Goal: Use online tool/utility: Utilize a website feature to perform a specific function

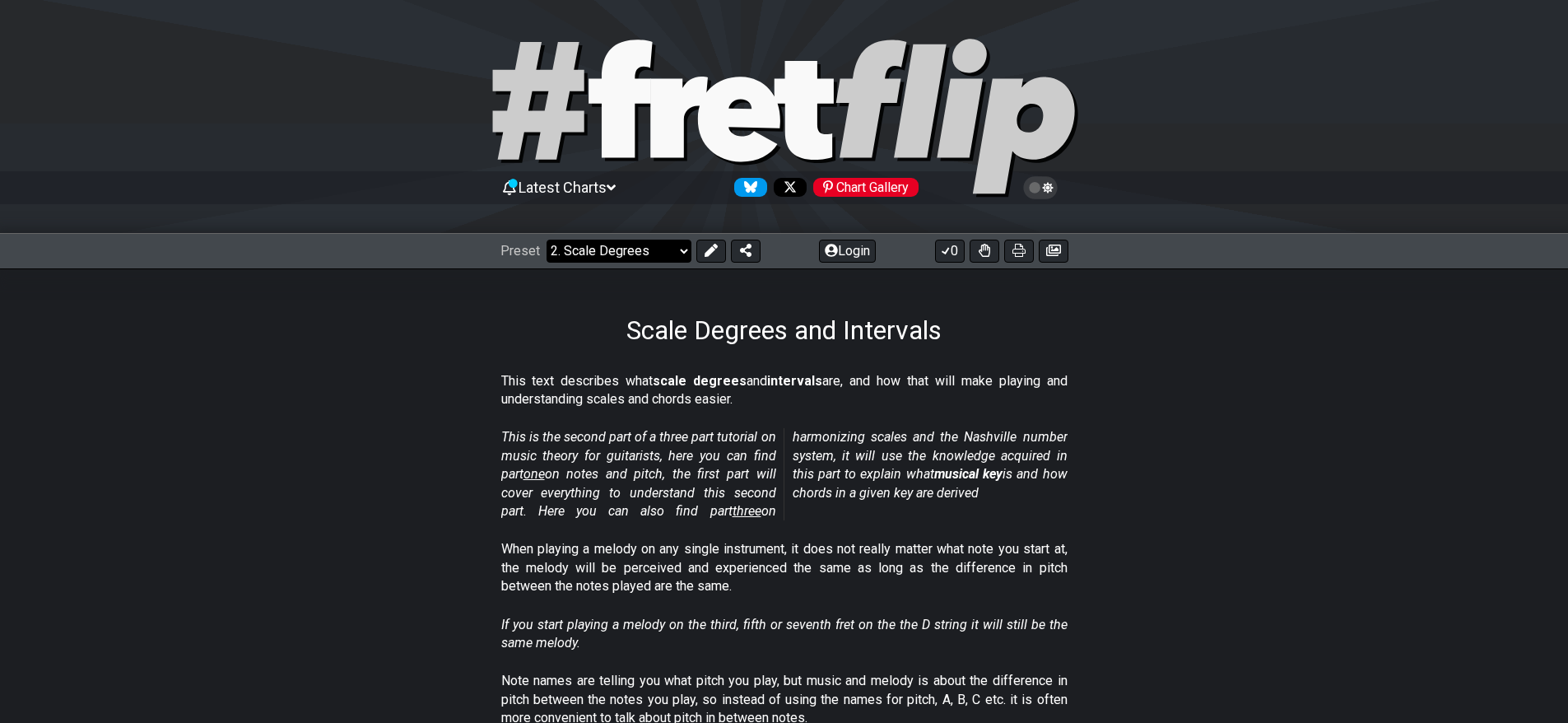
click at [684, 259] on select "Welcome to #fretflip! Initial Preset Custom Preset Minor Pentatonic Major Penta…" at bounding box center [619, 251] width 145 height 23
click at [546, 240] on select "Welcome to #fretflip! Initial Preset Custom Preset Minor Pentatonic Major Penta…" at bounding box center [619, 251] width 145 height 23
select select "/welcome"
select select "C"
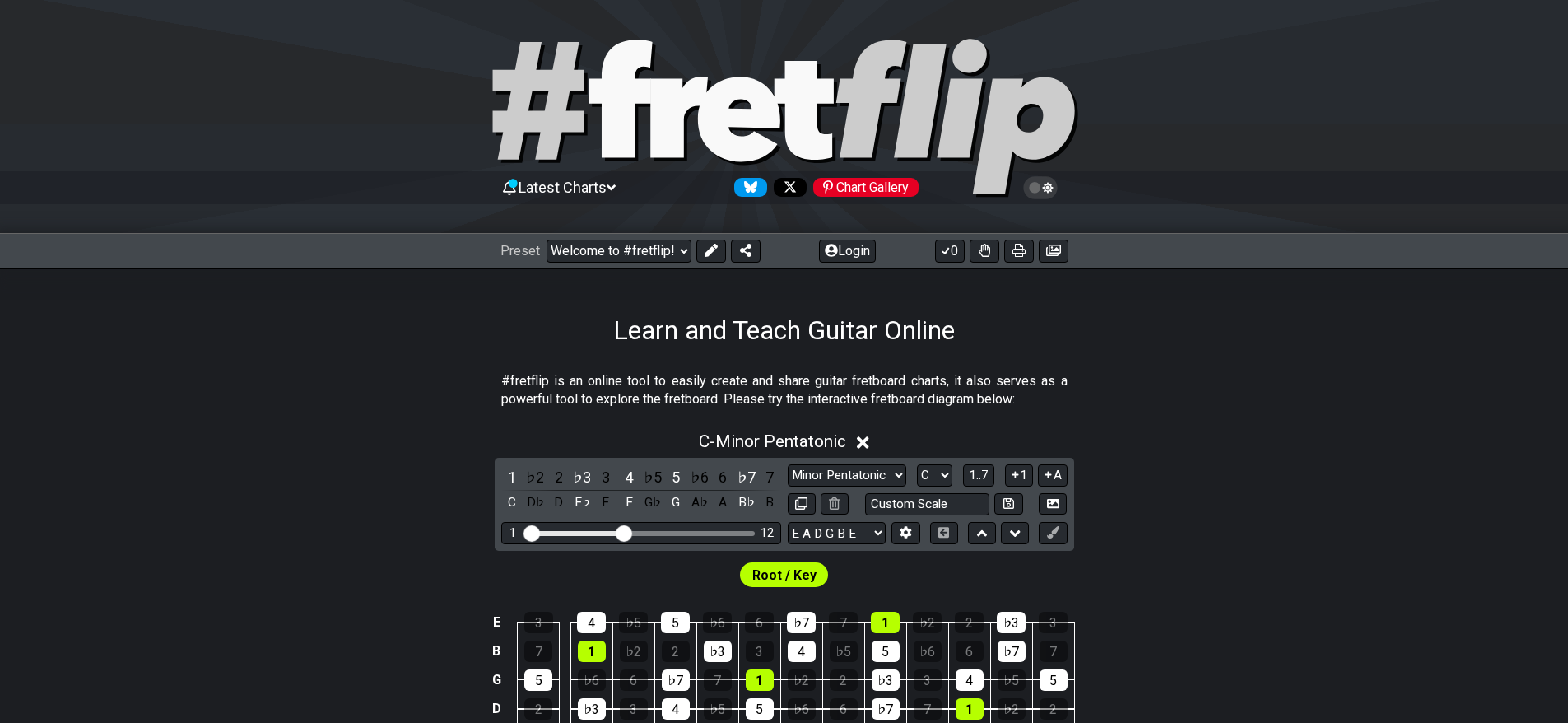
drag, startPoint x: 623, startPoint y: 529, endPoint x: 621, endPoint y: 552, distance: 23.1
click at [621, 532] on input "Visible fret range" at bounding box center [641, 532] width 234 height 0
drag, startPoint x: 626, startPoint y: 535, endPoint x: 717, endPoint y: 535, distance: 91.0
click at [717, 532] on input "Visible fret range" at bounding box center [641, 532] width 234 height 0
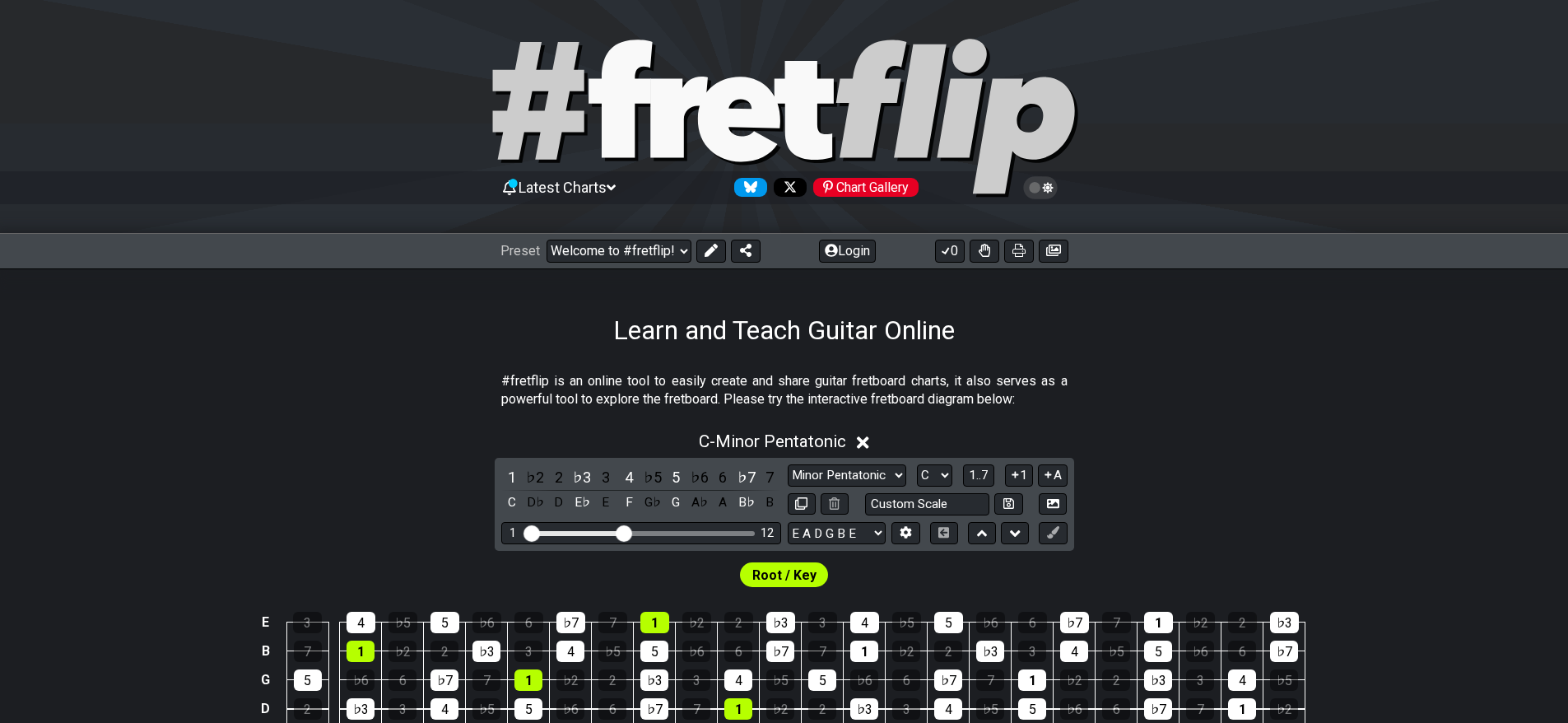
drag, startPoint x: 717, startPoint y: 535, endPoint x: 625, endPoint y: 537, distance: 92.0
click at [625, 532] on input "Visible fret range" at bounding box center [641, 532] width 234 height 0
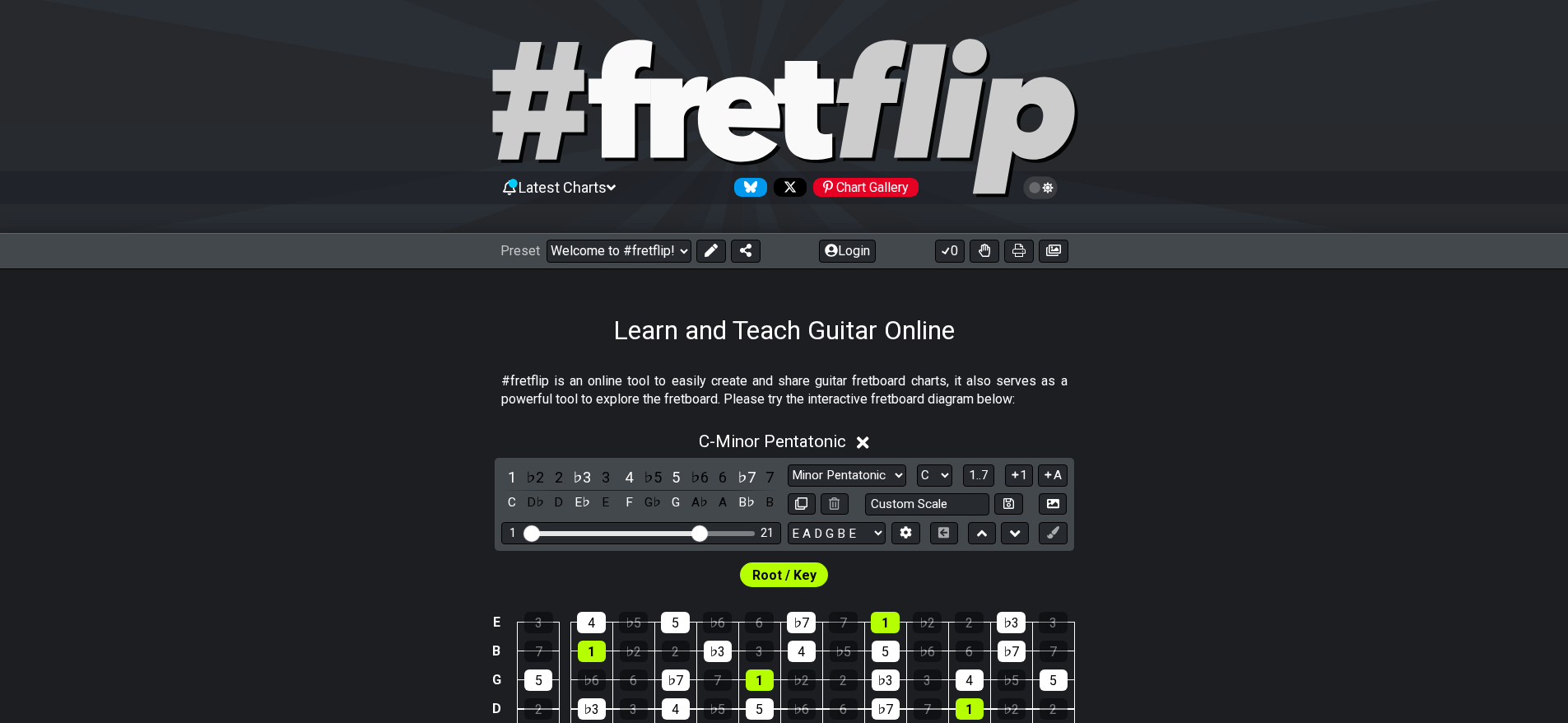
drag, startPoint x: 625, startPoint y: 537, endPoint x: 700, endPoint y: 538, distance: 75.0
click at [700, 532] on input "Visible fret range" at bounding box center [641, 532] width 234 height 0
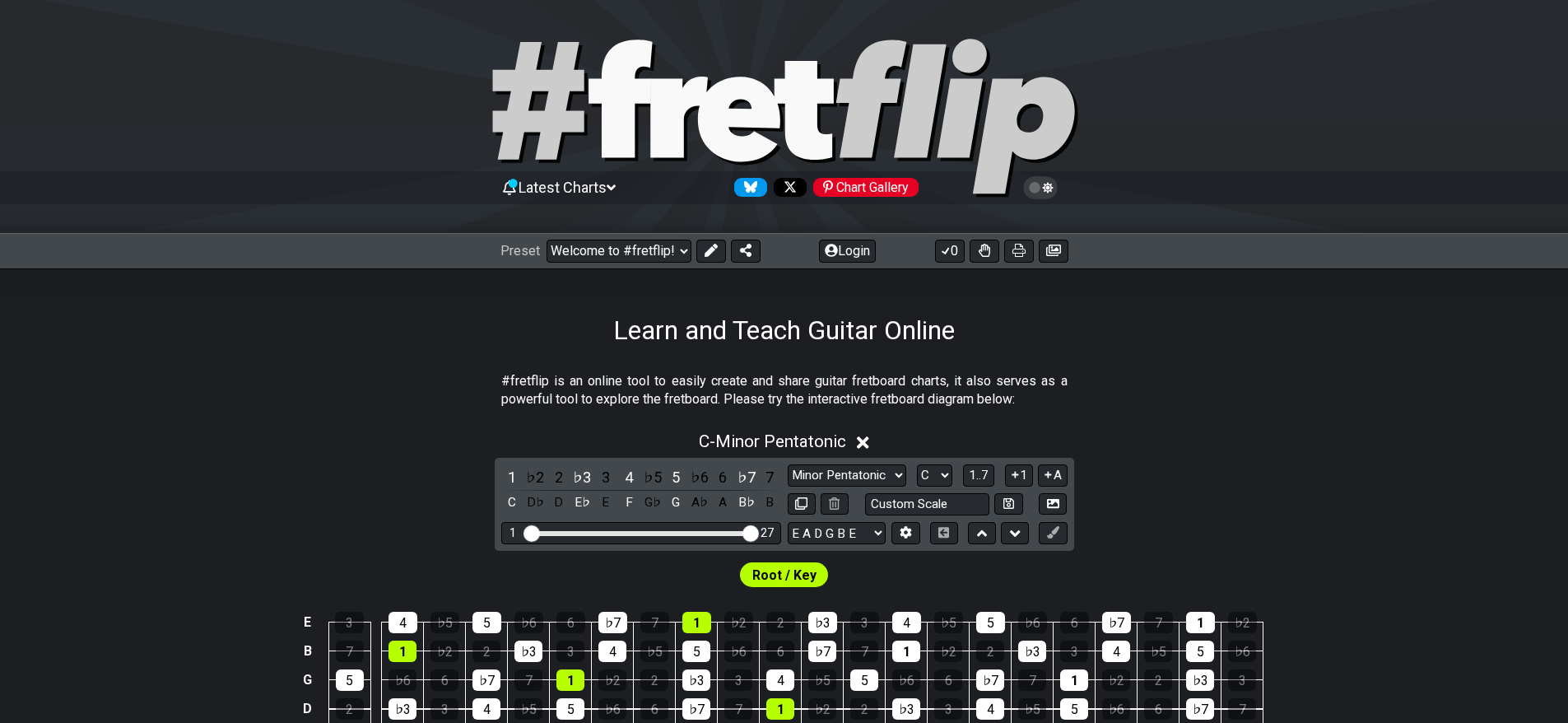
drag, startPoint x: 700, startPoint y: 538, endPoint x: 773, endPoint y: 538, distance: 73.0
click at [758, 532] on input "Visible fret range" at bounding box center [641, 532] width 234 height 0
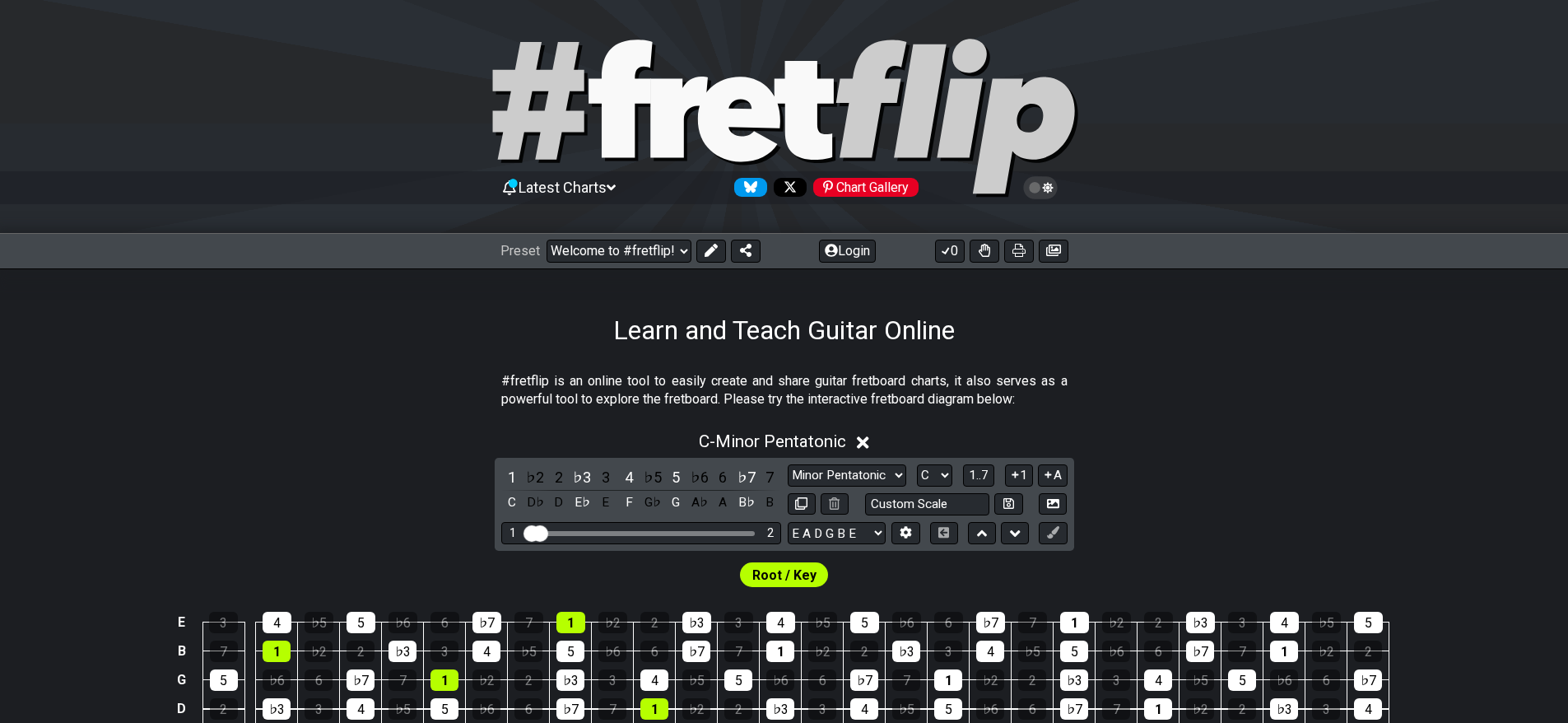
drag, startPoint x: 753, startPoint y: 535, endPoint x: 535, endPoint y: 532, distance: 218.0
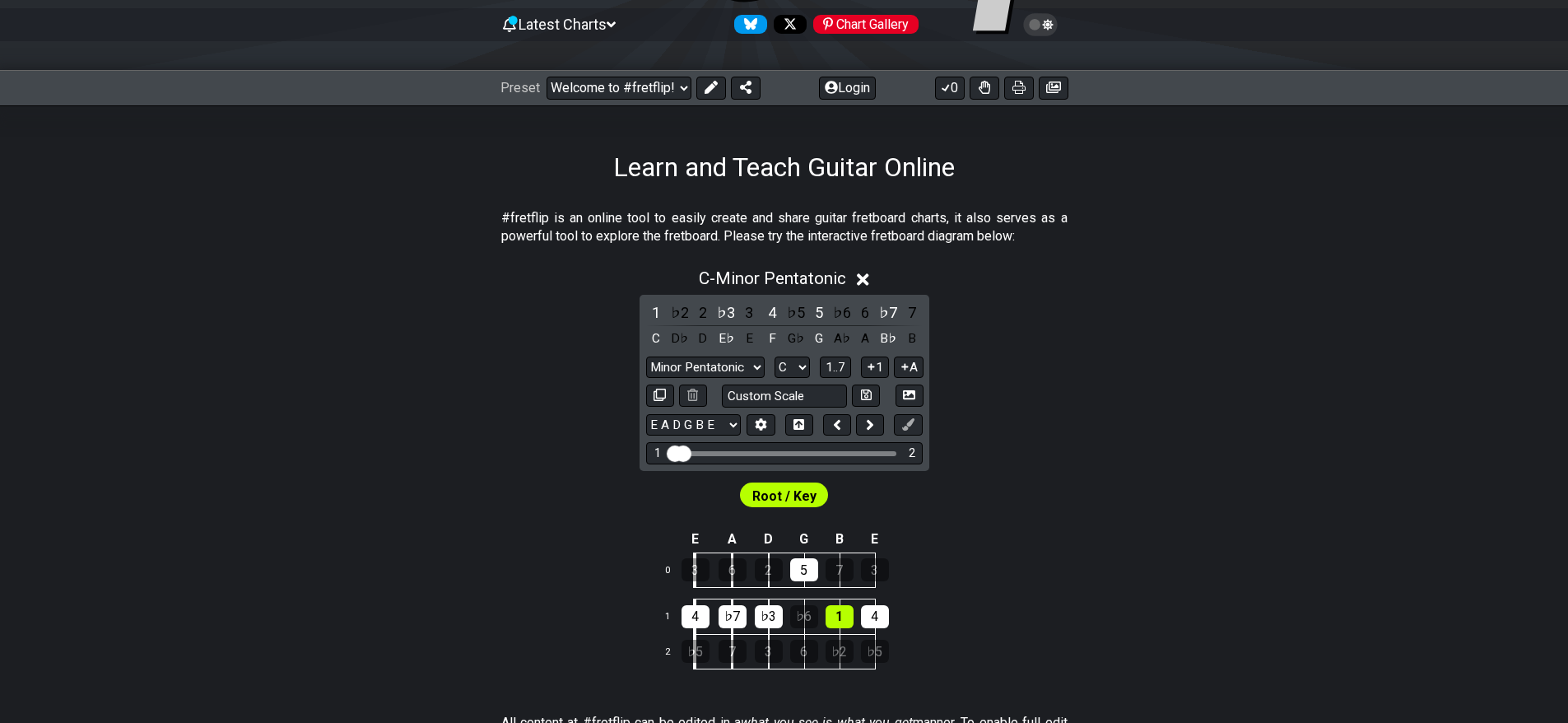
scroll to position [165, 0]
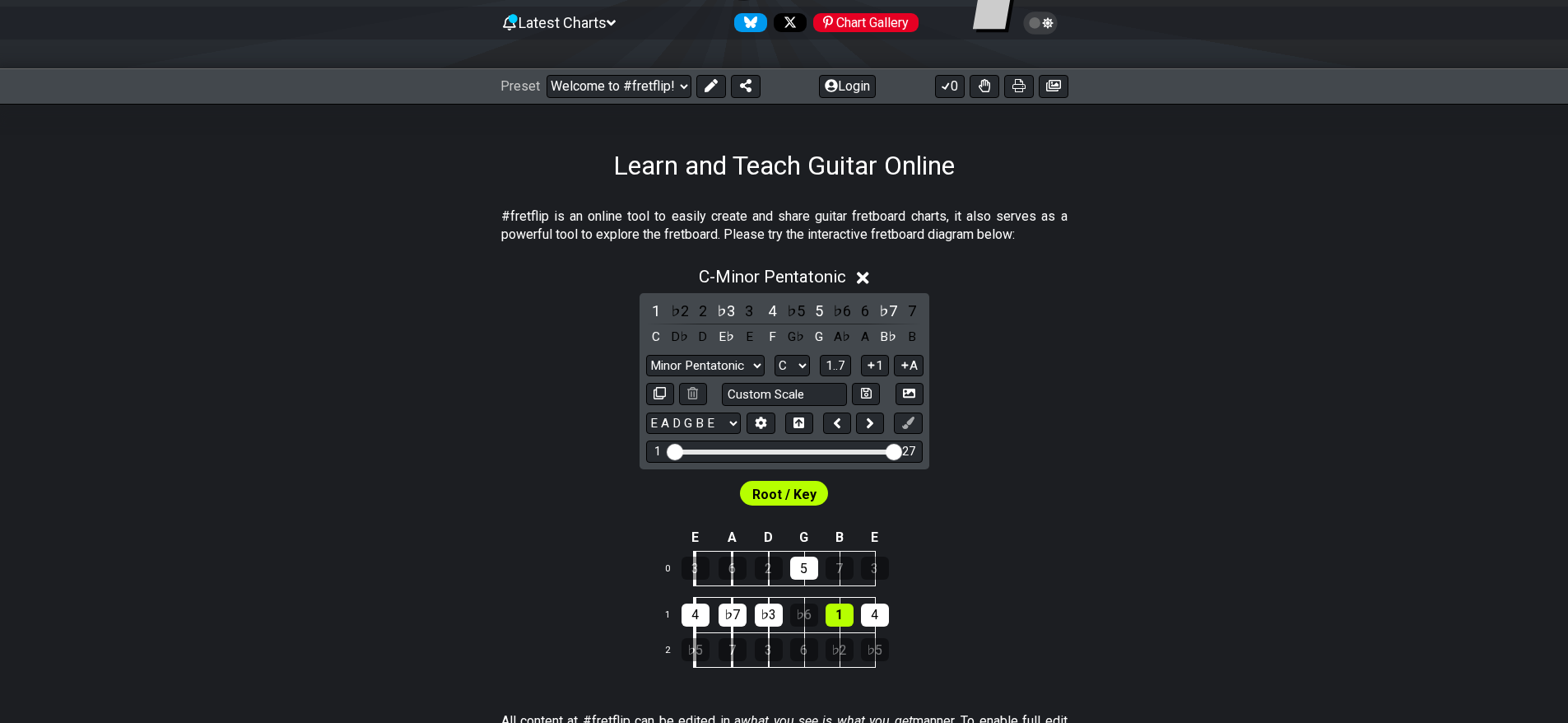
drag, startPoint x: 685, startPoint y: 450, endPoint x: 911, endPoint y: 462, distance: 226.3
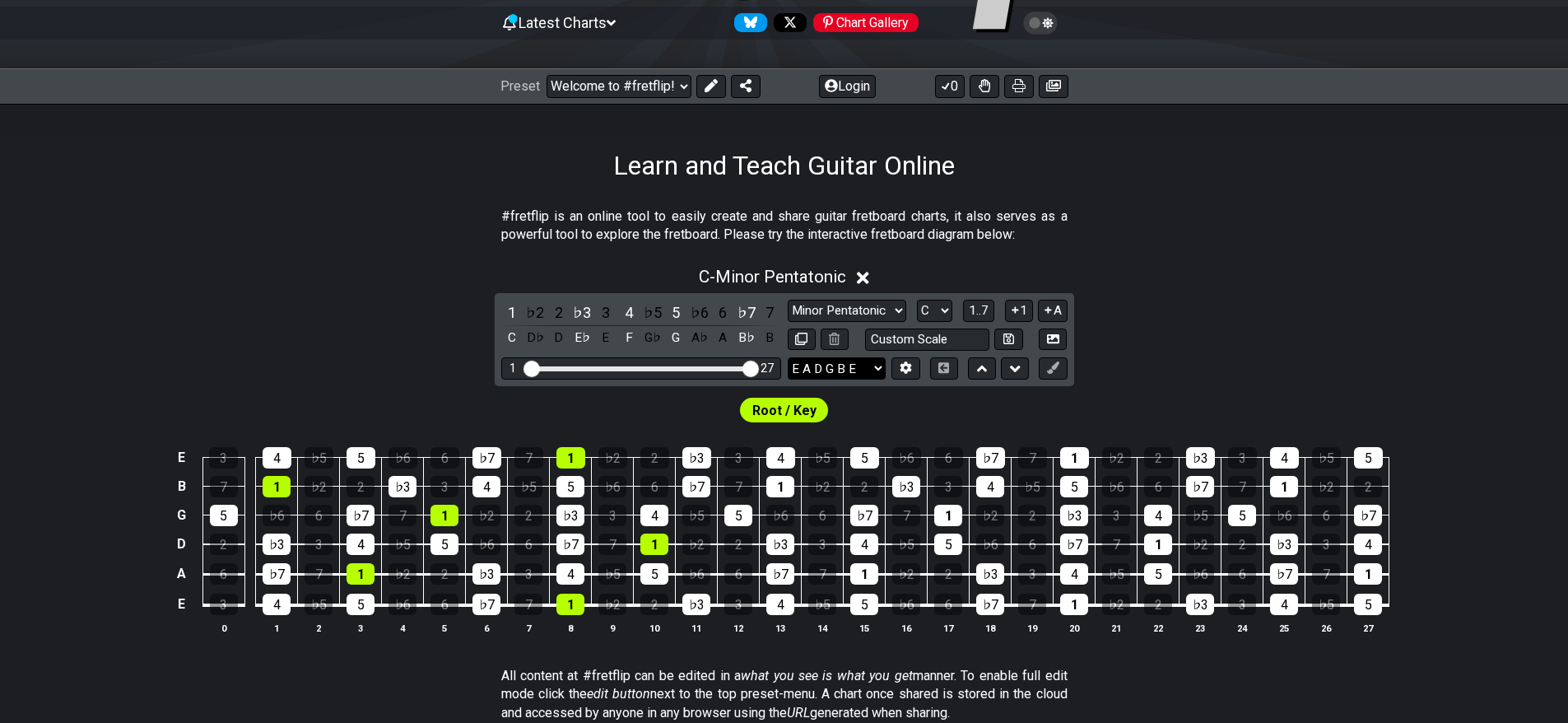
click at [862, 370] on select "E A D G B E E A D G B E E A D G B E B E A D F♯ B A D G C E A D A D G B E E♭ A♭ …" at bounding box center [837, 368] width 98 height 22
click at [872, 315] on select "Minor Pentatonic Click to edit Minor Pentatonic Major Pentatonic Minor Blues Ma…" at bounding box center [847, 310] width 119 height 22
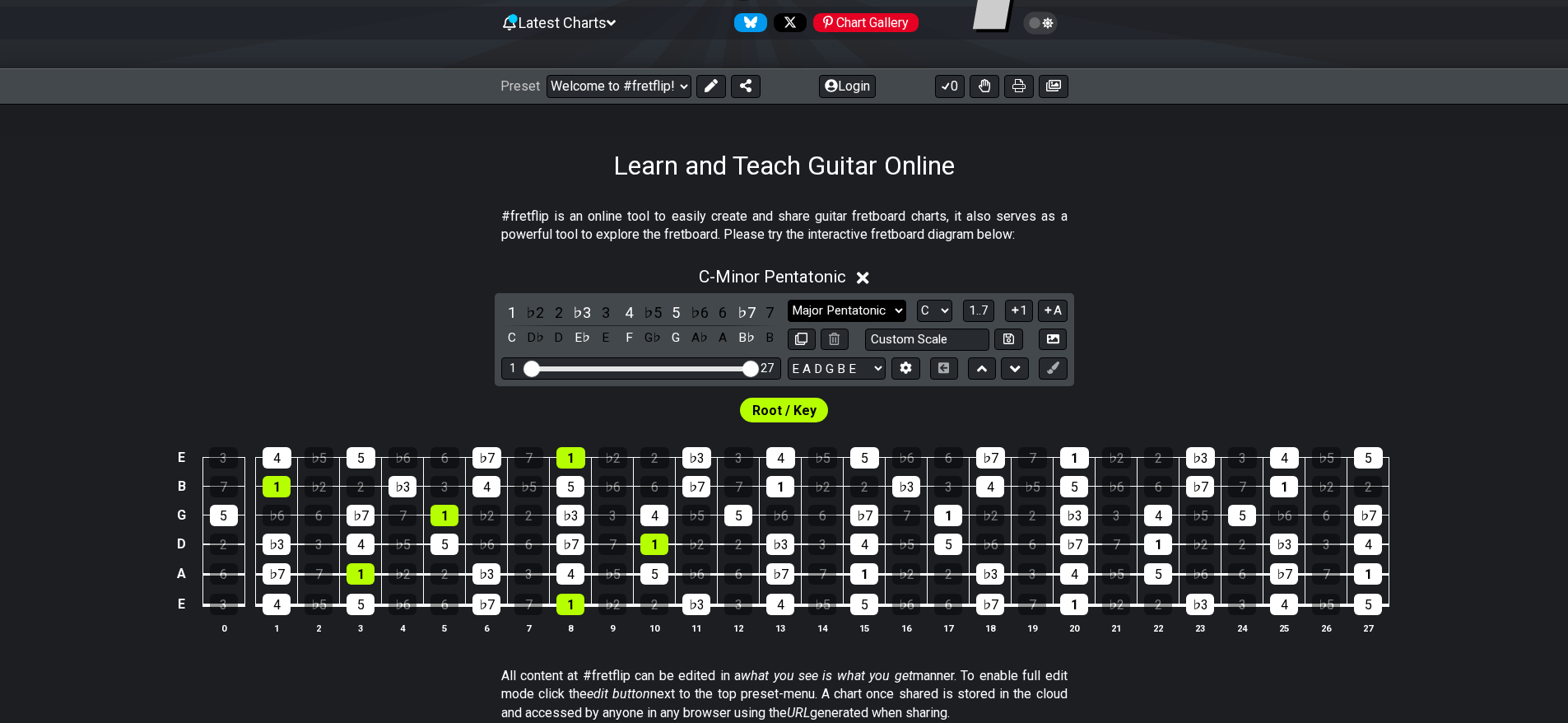
click at [788, 300] on select "Minor Pentatonic Click to edit Minor Pentatonic Major Pentatonic Minor Blues Ma…" at bounding box center [847, 310] width 119 height 22
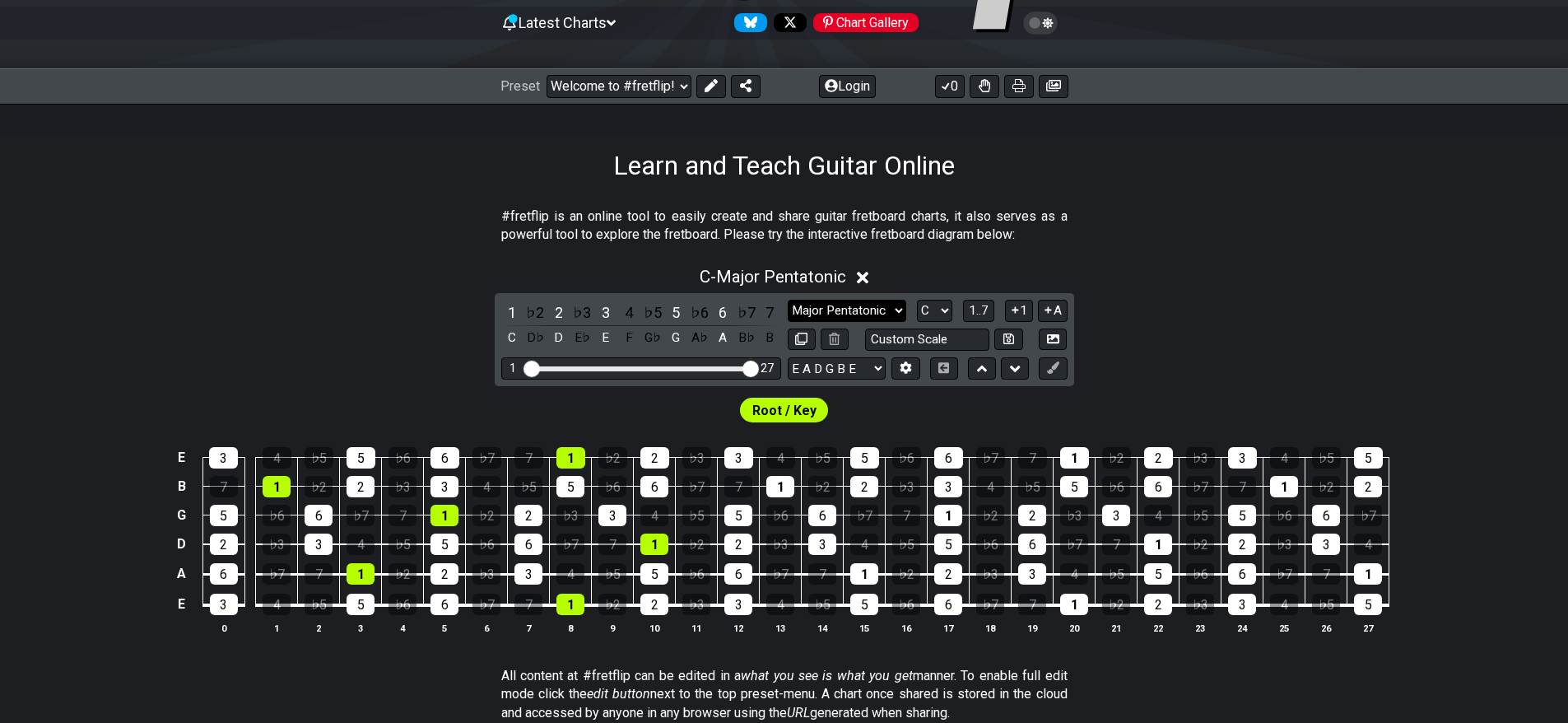
click at [862, 308] on select "Minor Pentatonic Click to edit Minor Pentatonic Major Pentatonic Minor Blues Ma…" at bounding box center [847, 310] width 119 height 22
select select "Minor Pentatonic"
click at [788, 300] on select "Minor Pentatonic Click to edit Minor Pentatonic Major Pentatonic Minor Blues Ma…" at bounding box center [847, 310] width 119 height 22
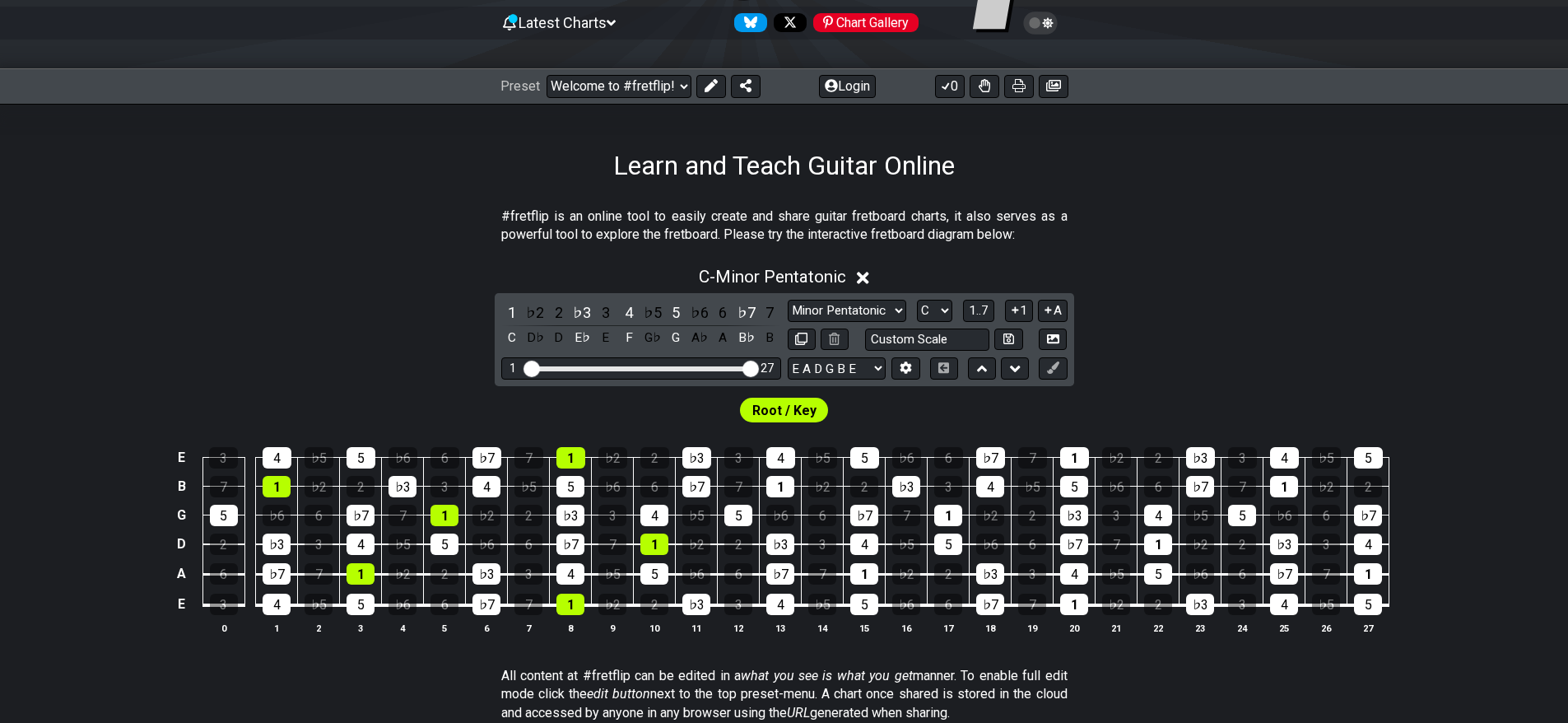
click at [866, 273] on icon at bounding box center [863, 278] width 12 height 17
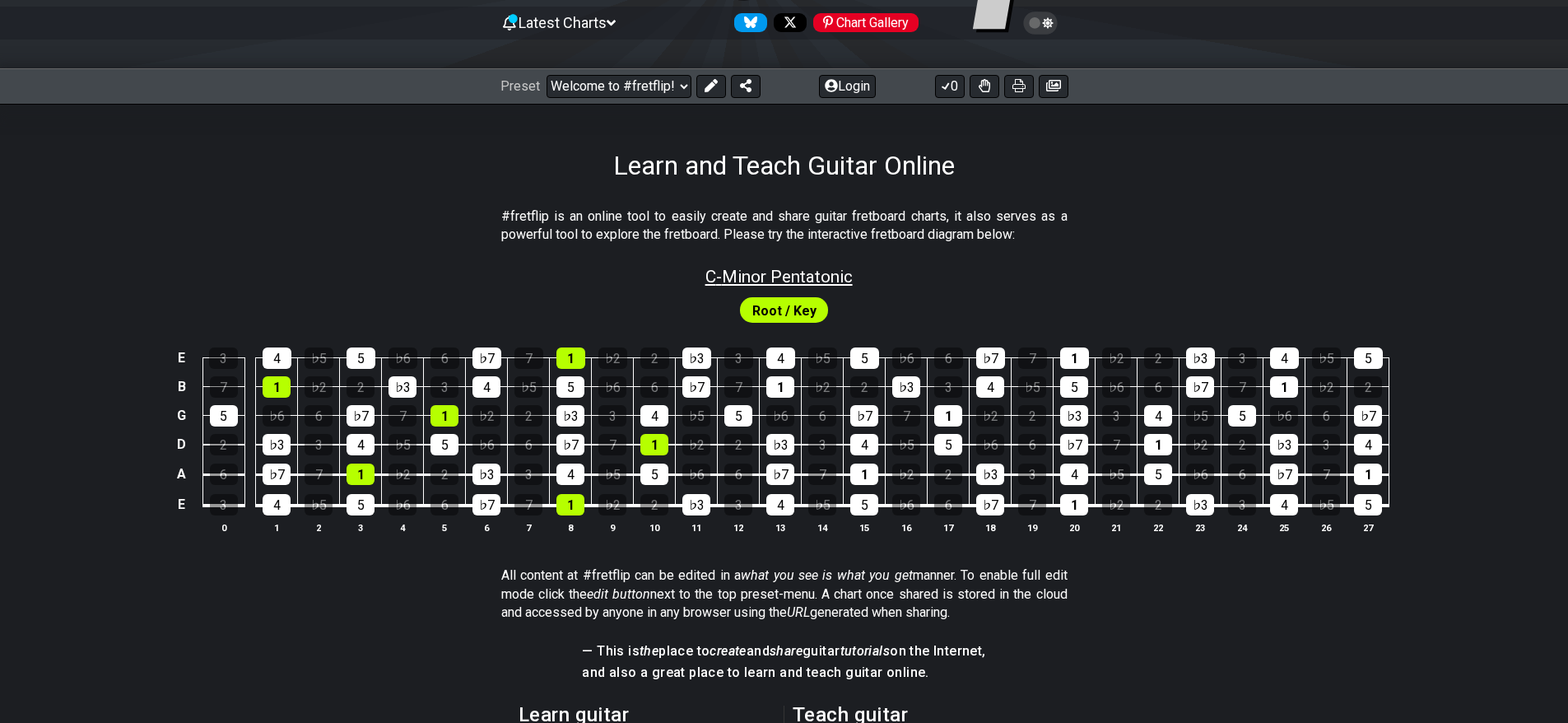
click at [800, 276] on span "C - Minor Pentatonic" at bounding box center [778, 276] width 147 height 20
select select "C"
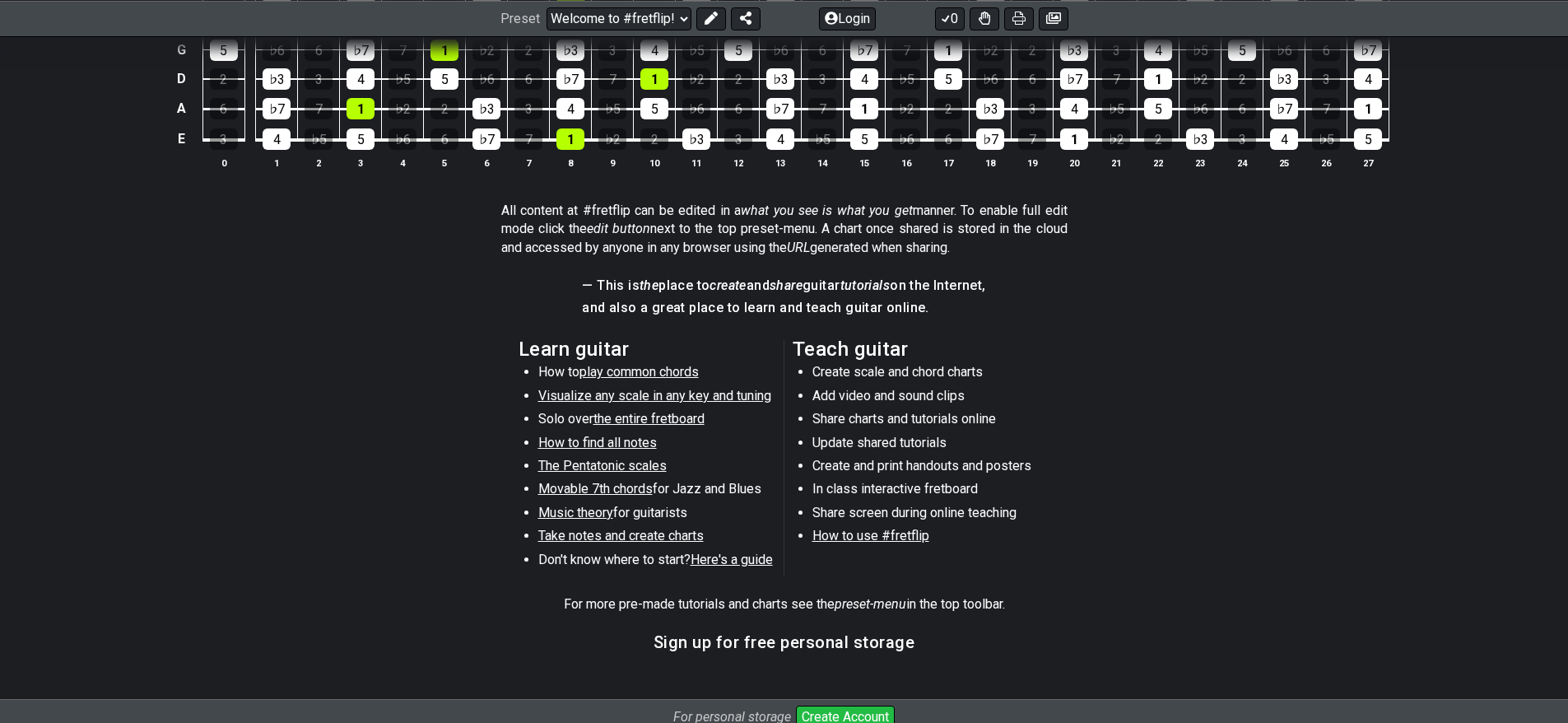
scroll to position [658, 0]
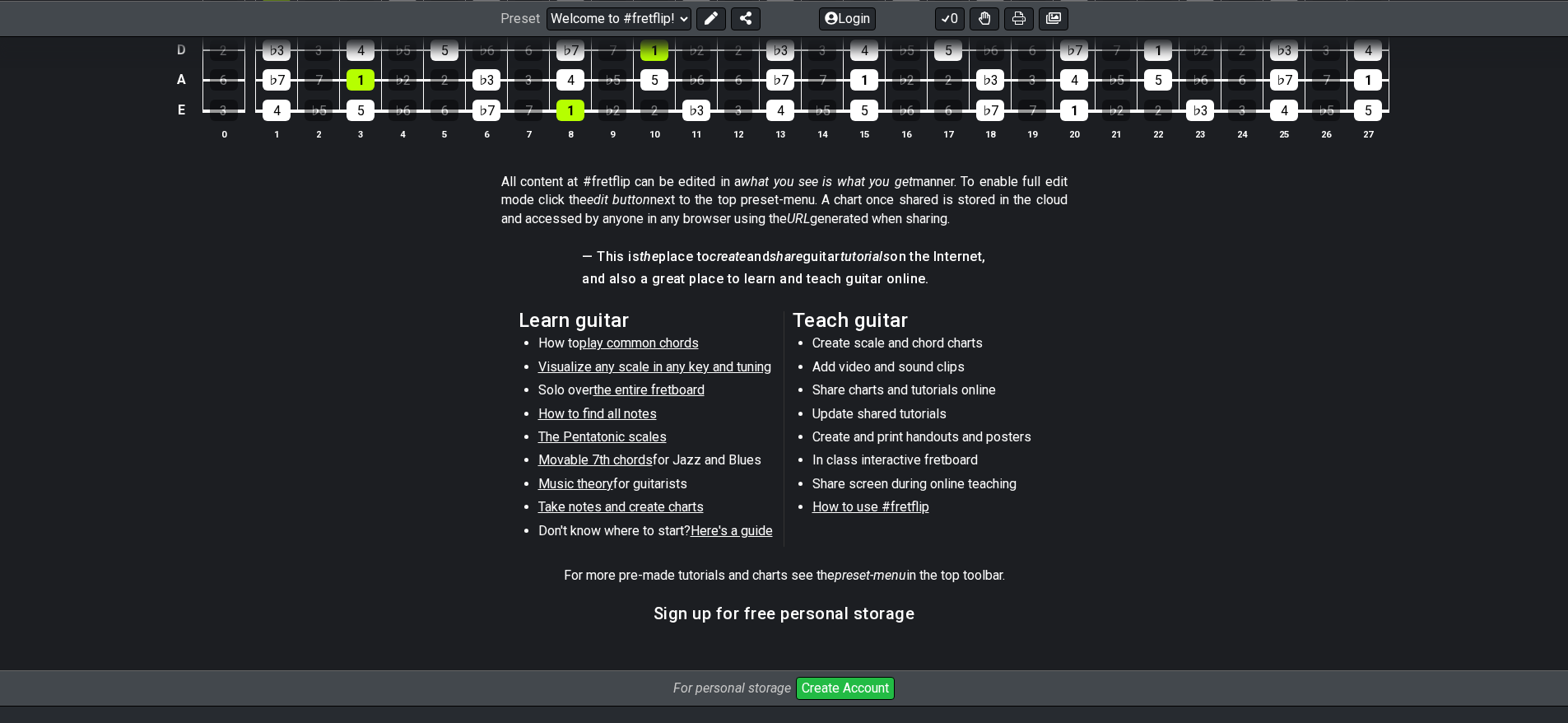
click at [625, 346] on span "play common chords" at bounding box center [639, 343] width 119 height 16
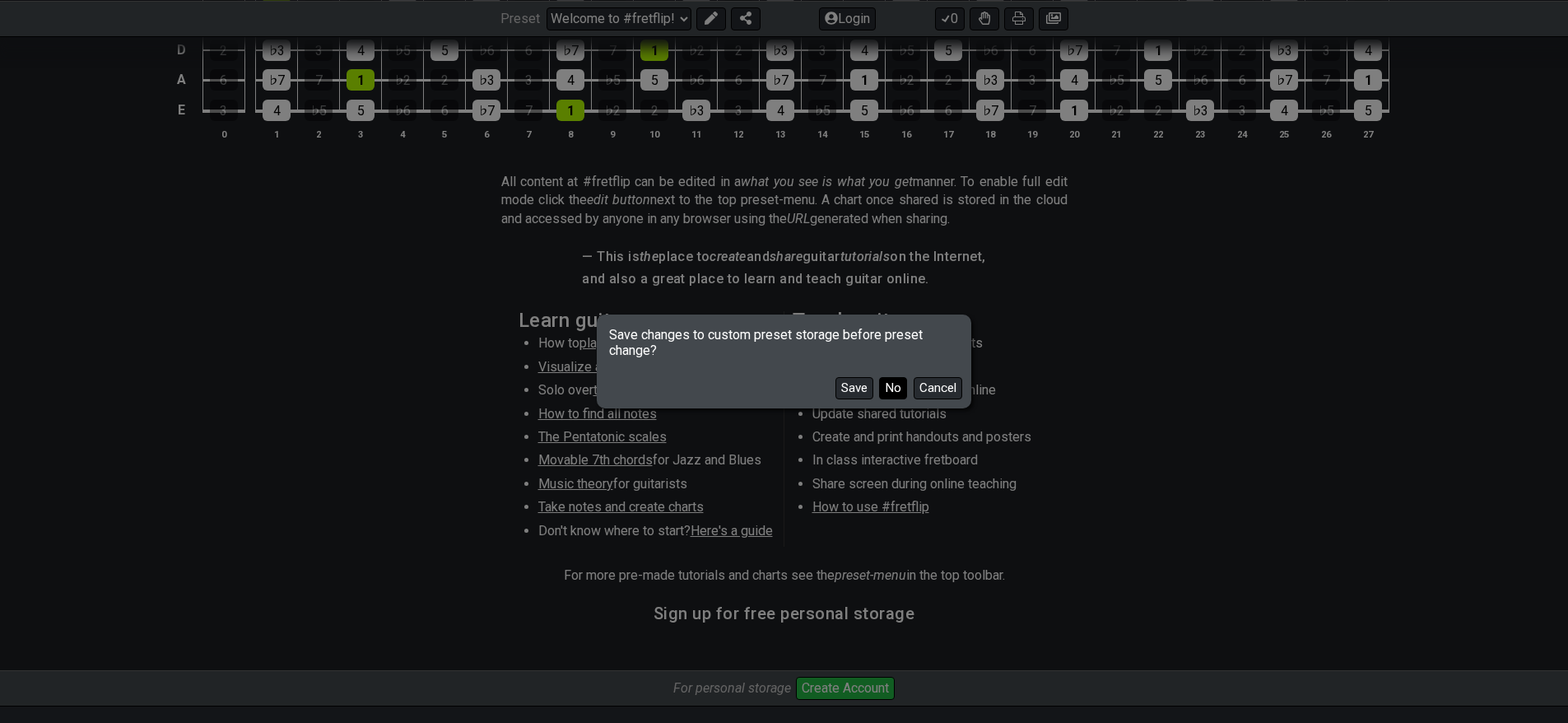
click at [892, 385] on button "No" at bounding box center [893, 387] width 28 height 22
select select "/common-guitar-chords"
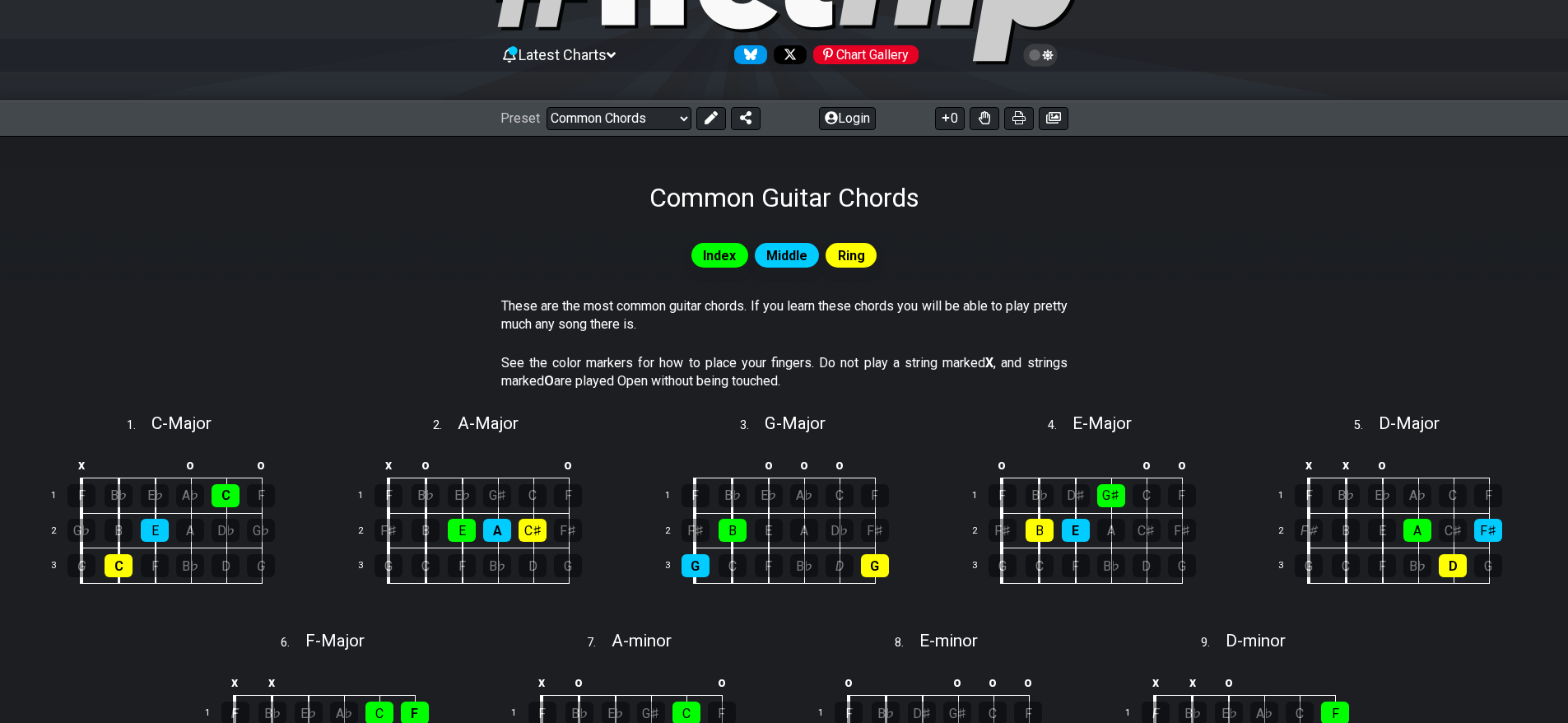
scroll to position [165, 0]
